Goal: Find specific page/section: Find specific page/section

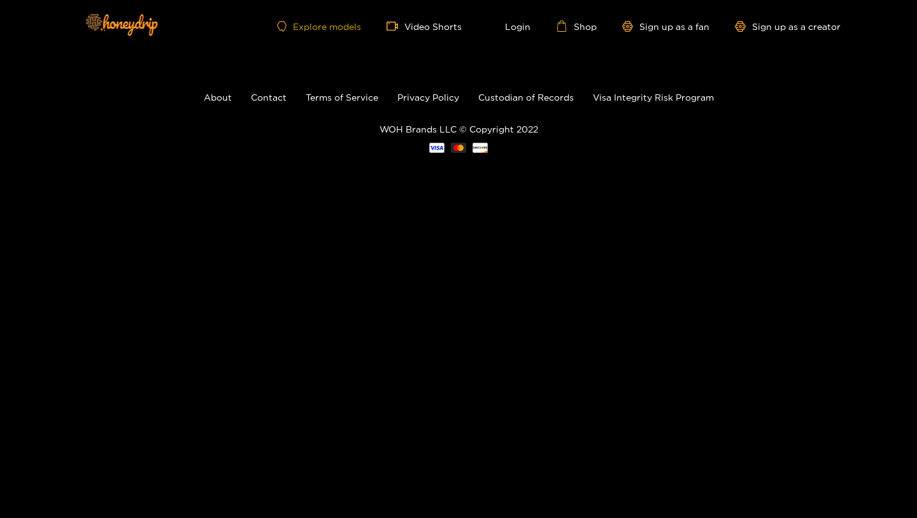
click at [321, 23] on link "Explore models" at bounding box center [319, 26] width 84 height 11
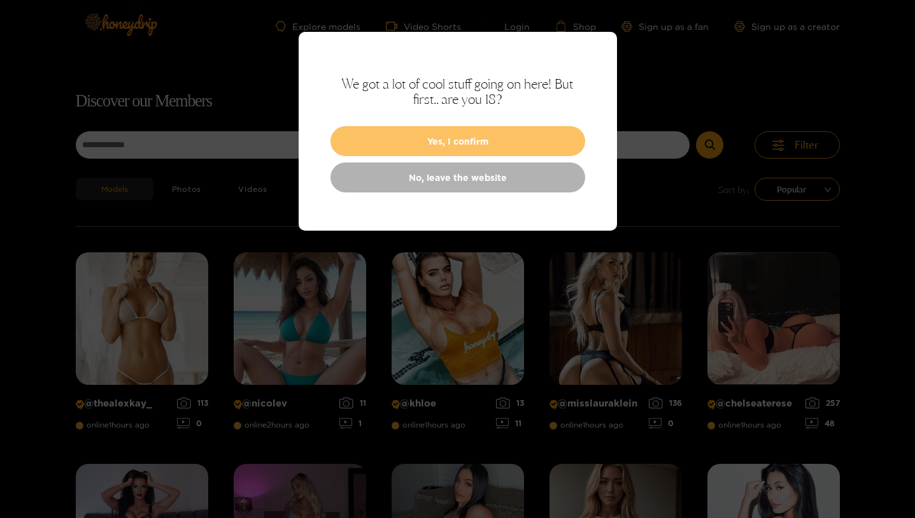
click at [417, 149] on button "Yes, I confirm" at bounding box center [458, 141] width 255 height 30
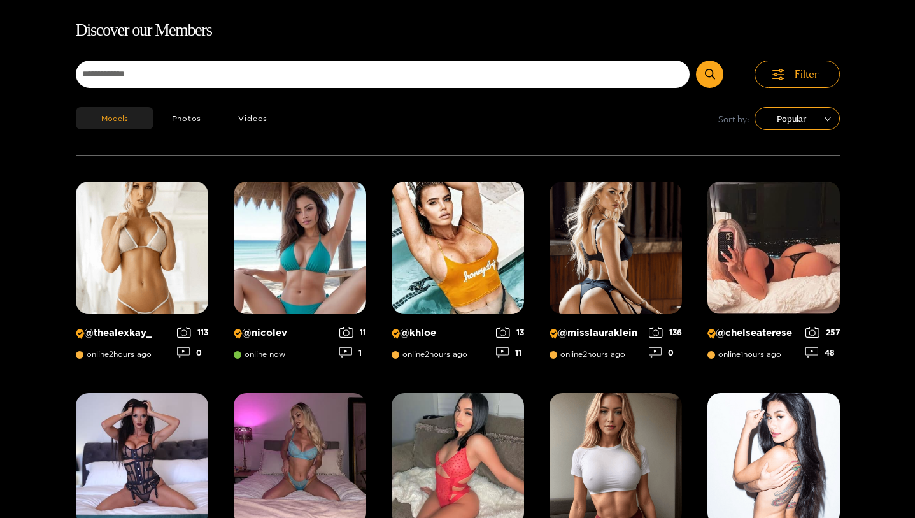
scroll to position [82, 0]
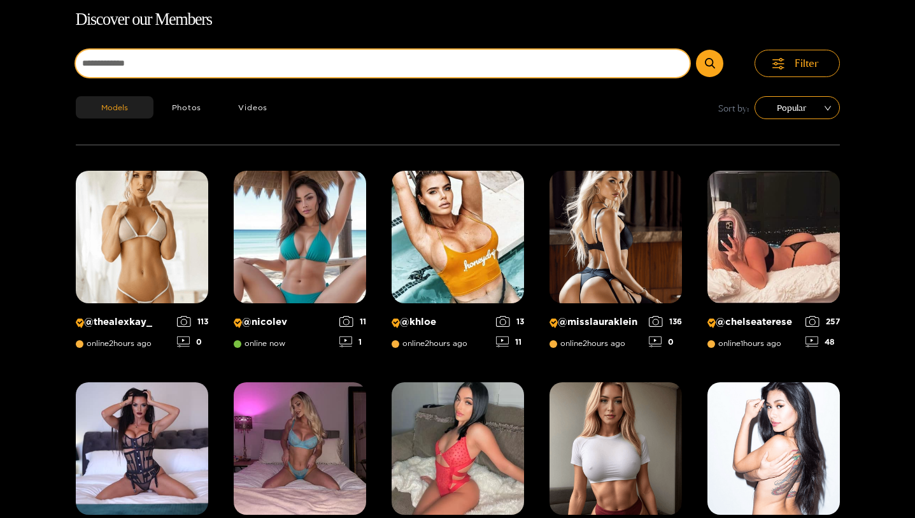
click at [294, 67] on input at bounding box center [383, 63] width 615 height 27
click at [696, 50] on button "submit" at bounding box center [709, 63] width 27 height 27
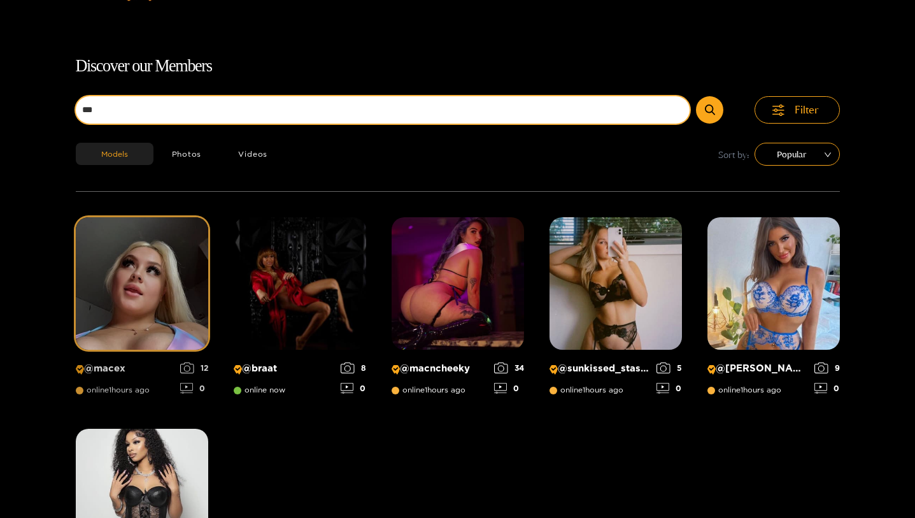
scroll to position [0, 0]
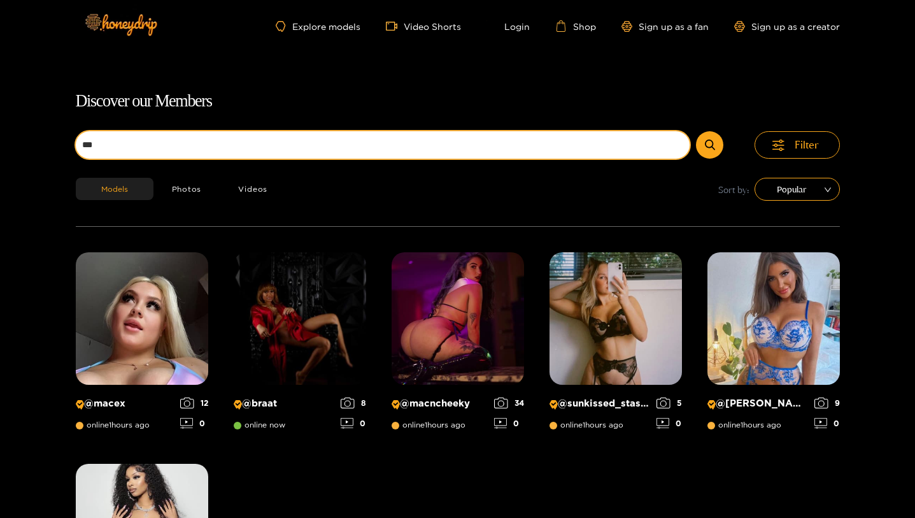
drag, startPoint x: 106, startPoint y: 144, endPoint x: 39, endPoint y: 142, distance: 66.9
click at [39, 143] on div "Discover our Members *** Filter Models Photos Videos Sort by: Popular @ macex o…" at bounding box center [457, 369] width 915 height 562
click at [696, 131] on button "submit" at bounding box center [709, 144] width 27 height 27
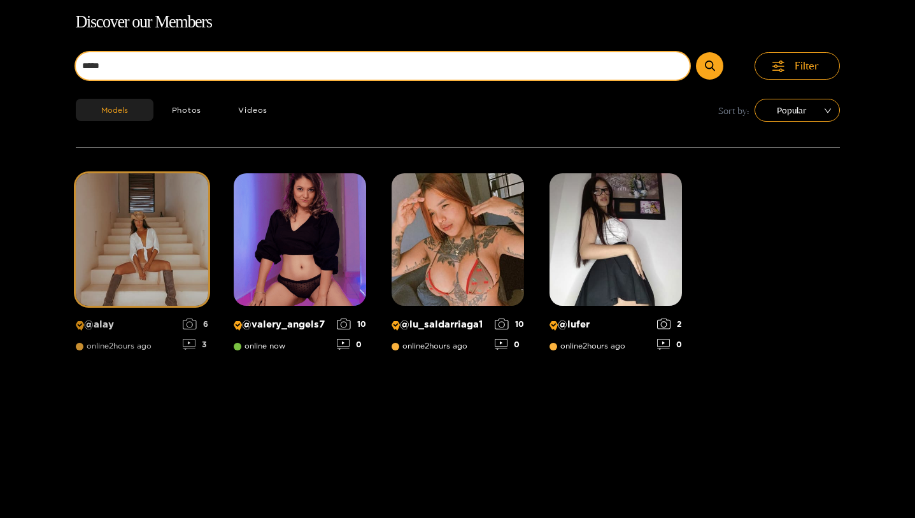
scroll to position [82, 0]
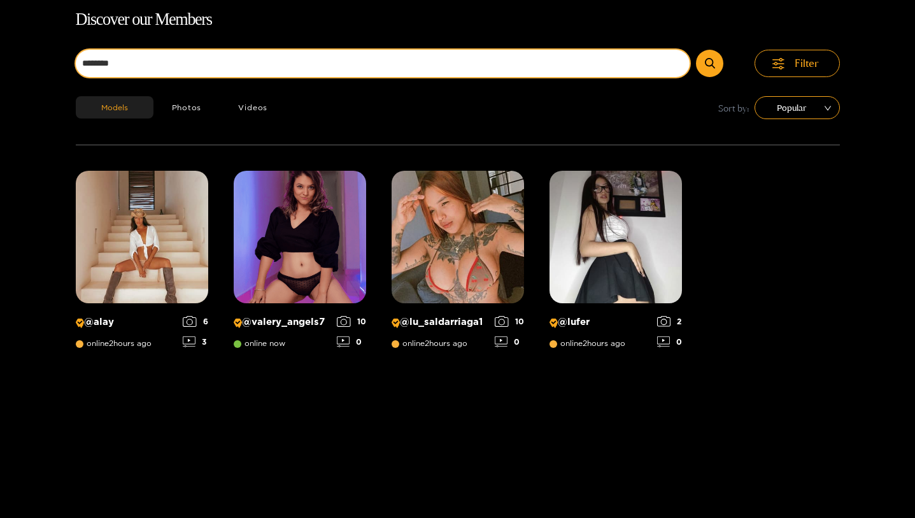
click at [696, 50] on button "submit" at bounding box center [709, 63] width 27 height 27
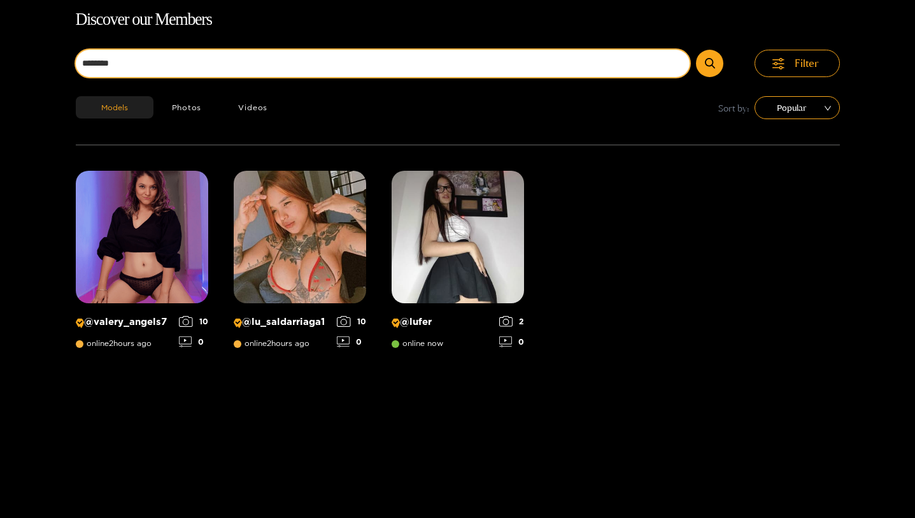
scroll to position [0, 0]
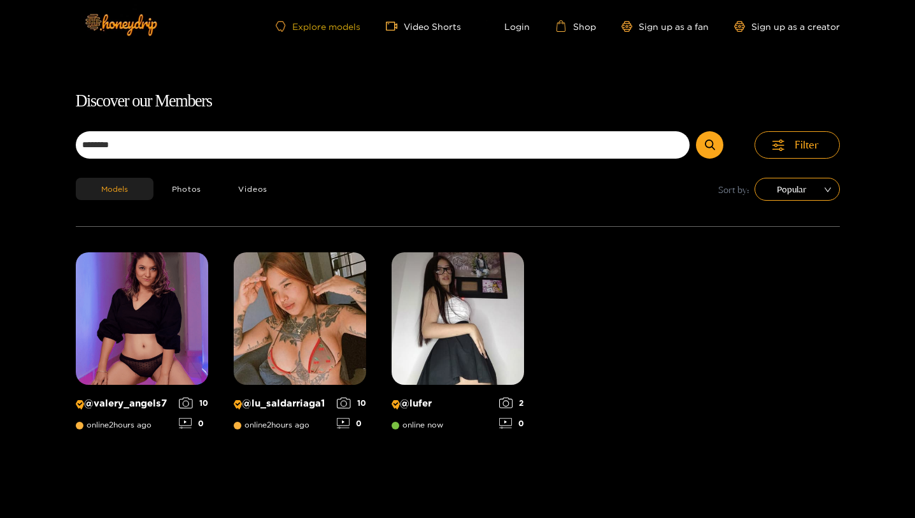
click at [327, 25] on link "Explore models" at bounding box center [318, 26] width 84 height 11
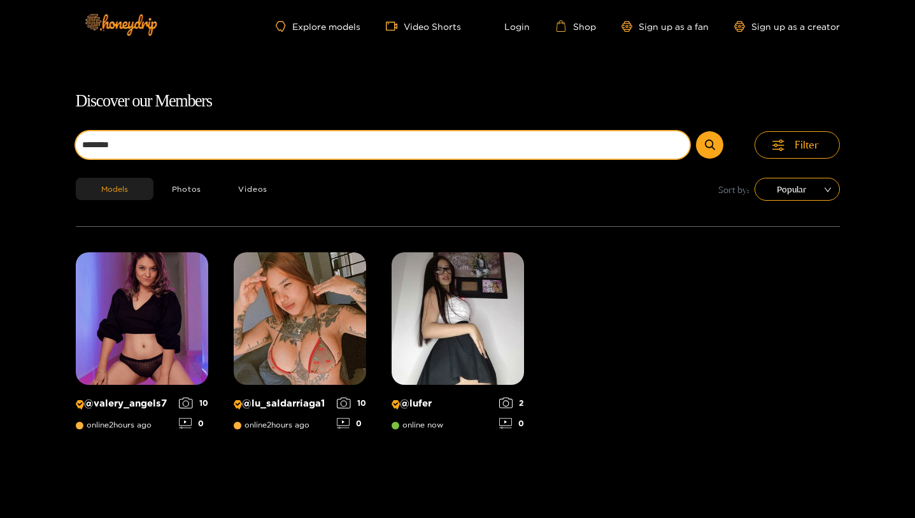
drag, startPoint x: 232, startPoint y: 152, endPoint x: 76, endPoint y: 143, distance: 156.3
click at [76, 143] on input "********" at bounding box center [383, 144] width 615 height 27
type input "*******"
click at [696, 131] on button "submit" at bounding box center [709, 144] width 27 height 27
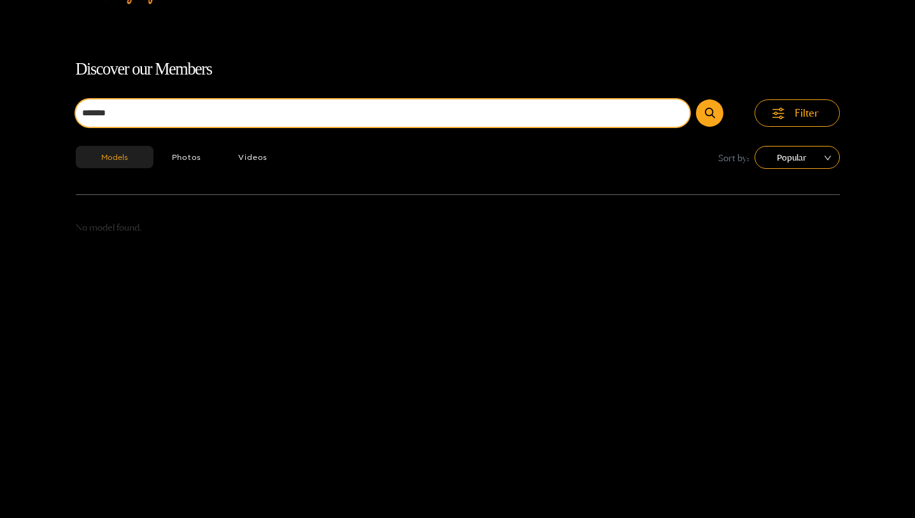
scroll to position [57, 0]
